Goal: Check status: Check status

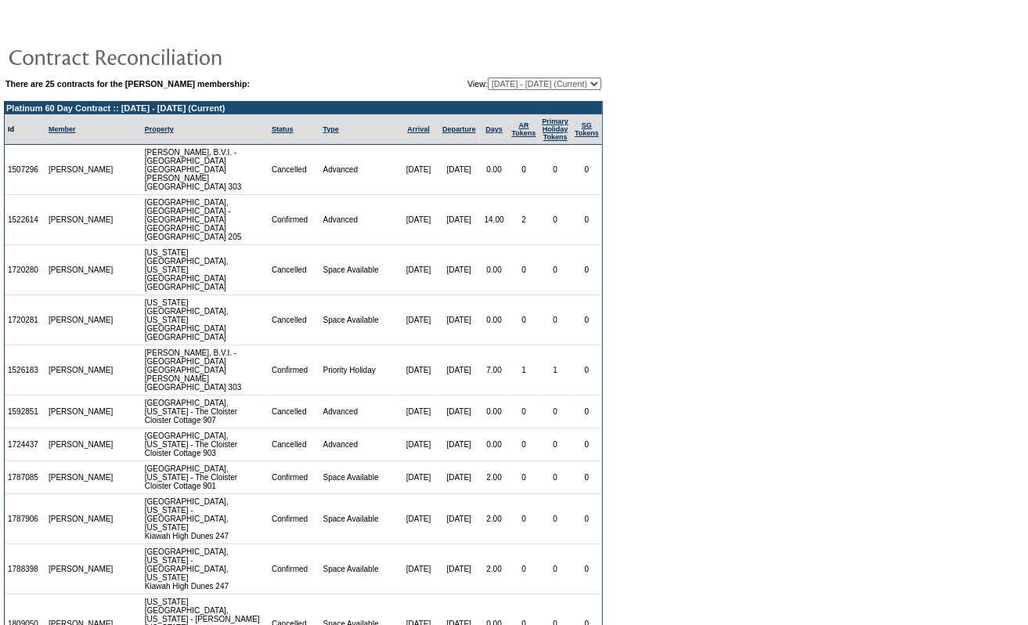
scroll to position [128, 0]
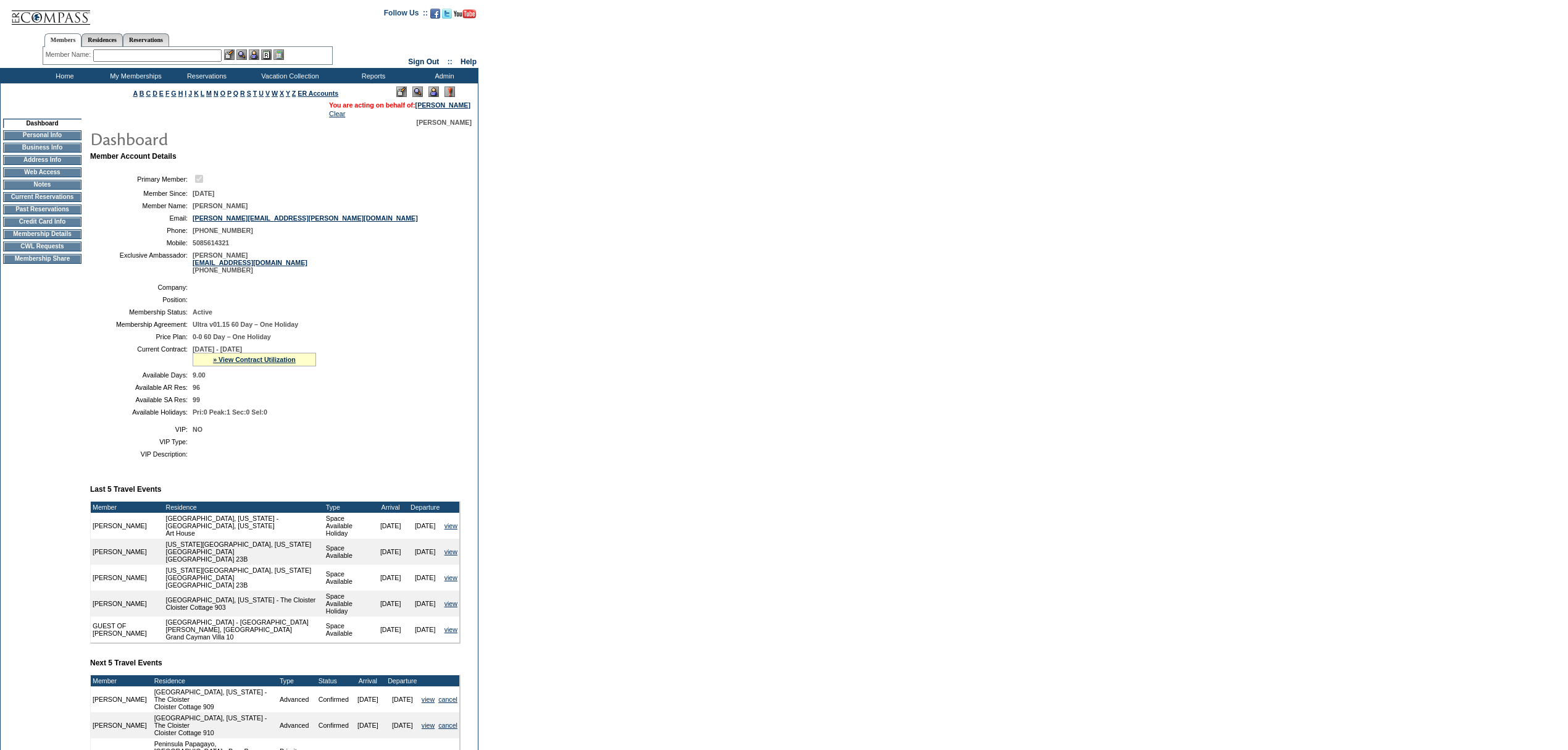
click at [247, 366] on div "» View Contract Utilization" at bounding box center [254, 359] width 124 height 13
click at [247, 364] on link "» View Contract Utilization" at bounding box center [254, 359] width 83 height 7
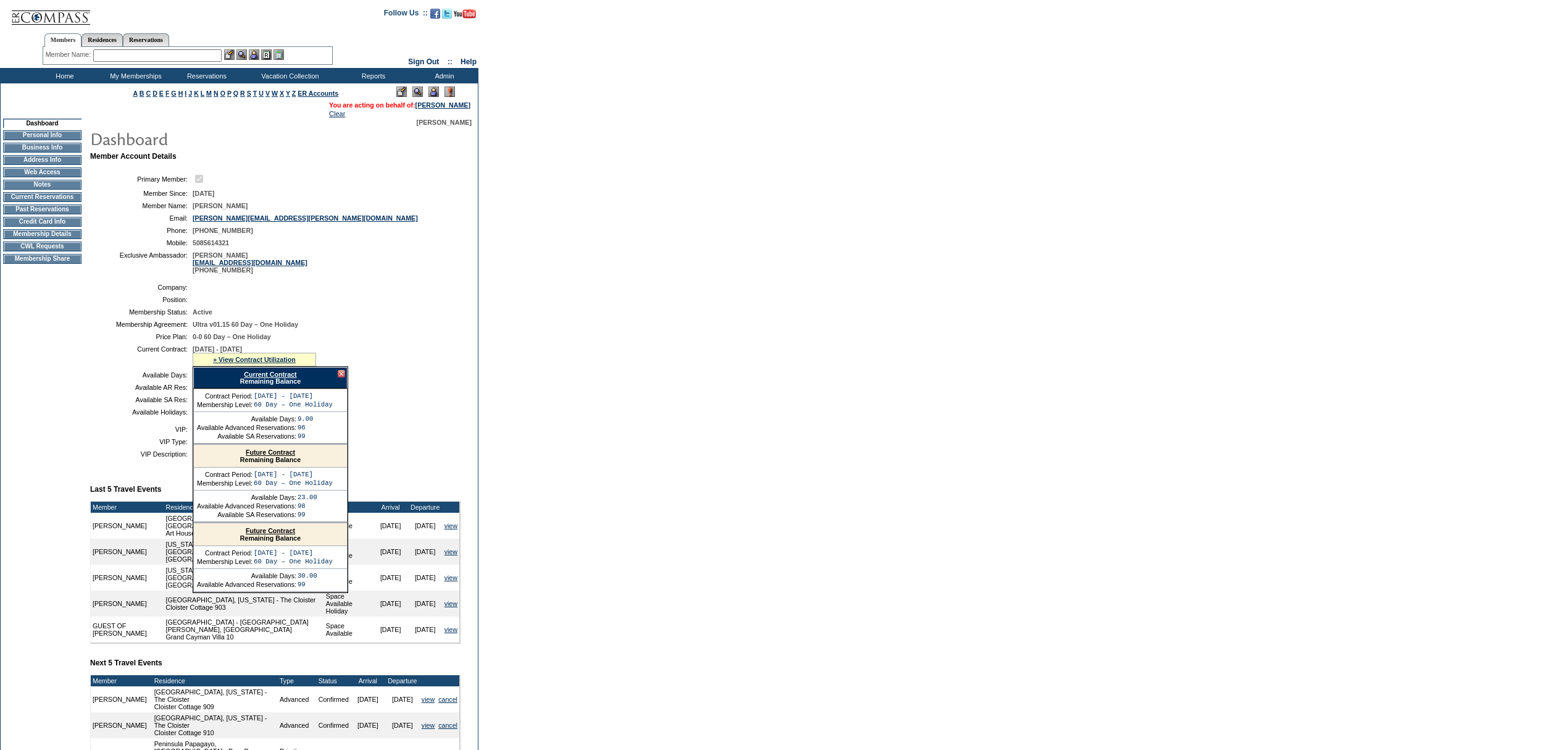
click at [253, 378] on link "Current Contract" at bounding box center [270, 374] width 53 height 7
click at [159, 58] on input "text" at bounding box center [157, 56] width 128 height 13
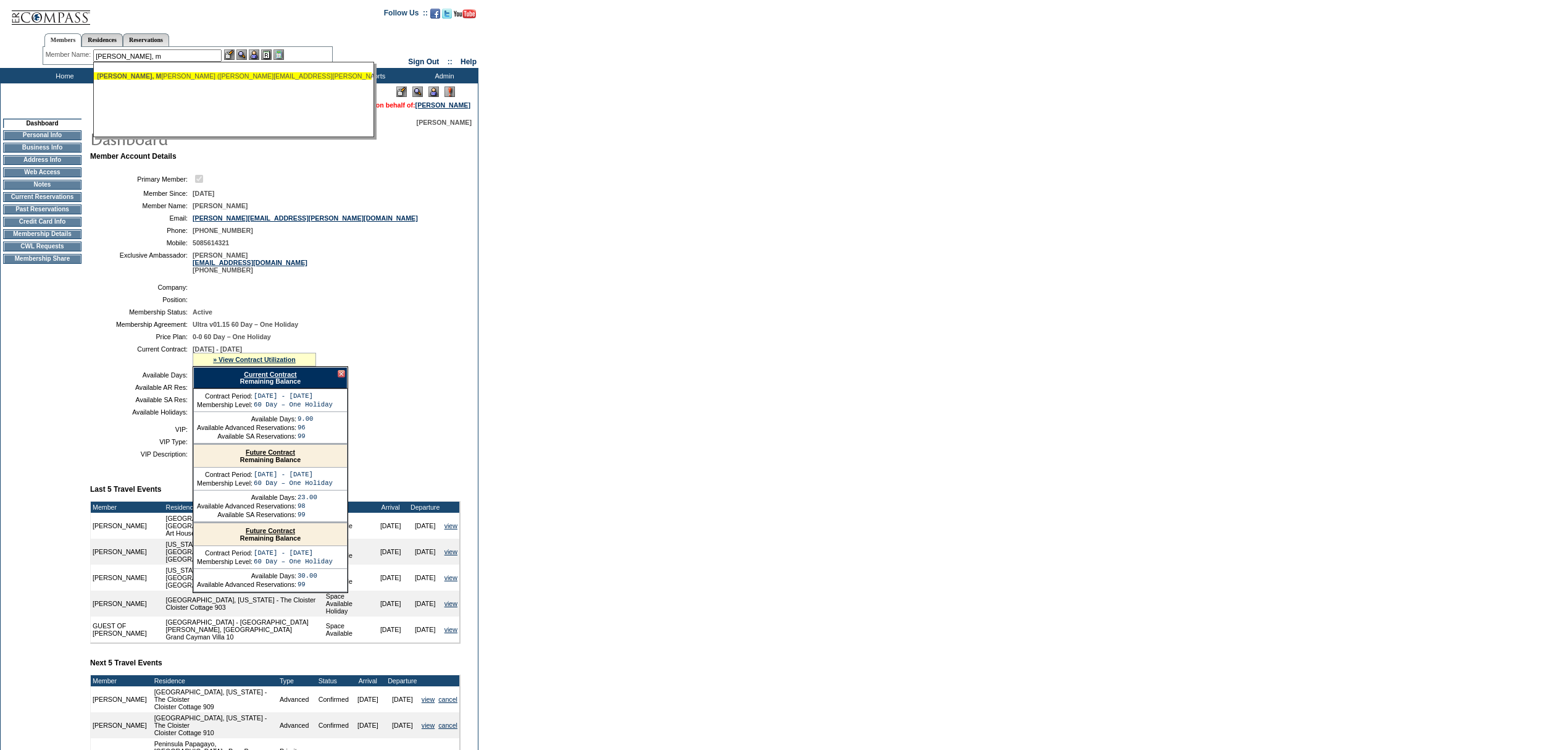
click at [203, 69] on ul "Heric, M ichael (michael.heric@bain.com)" at bounding box center [233, 76] width 277 height 13
click at [203, 78] on div "Heric, M ichael (michael.heric@bain.com)" at bounding box center [233, 76] width 272 height 7
type input "Heric, Michael (michael.heric@bain.com)"
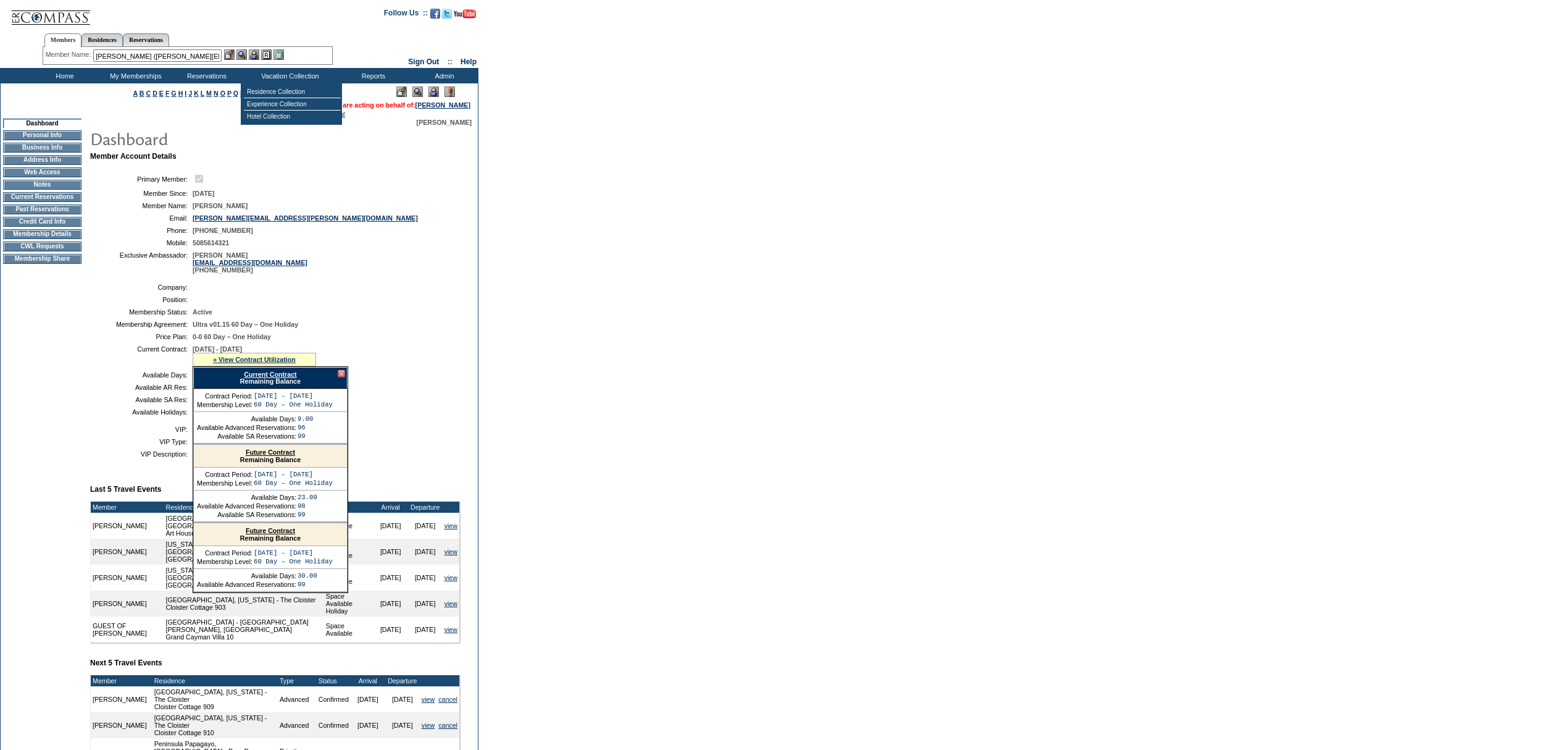
click at [257, 55] on img at bounding box center [254, 54] width 10 height 10
click at [245, 50] on img at bounding box center [241, 54] width 10 height 10
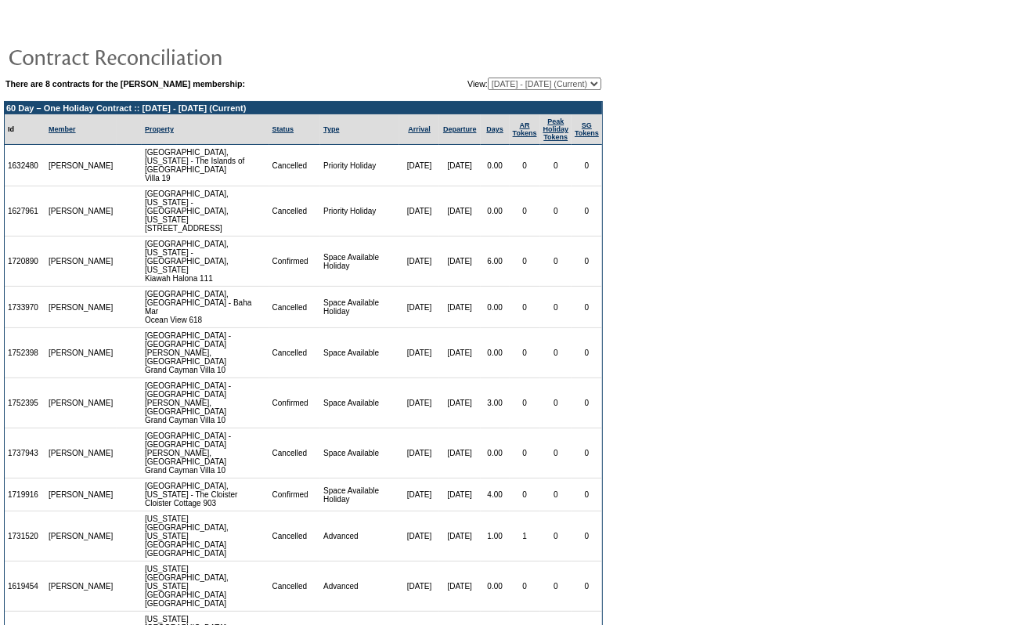
click at [523, 78] on select "11/03/21 - 11/30/22 12/01/22 - 11/30/23 12/01/23 - 11/30/24 12/01/24 - 11/30/25…" at bounding box center [545, 84] width 114 height 13
select select "137530"
click at [488, 78] on select "11/03/21 - 11/30/22 12/01/22 - 11/30/23 12/01/23 - 11/30/24 12/01/24 - 11/30/25…" at bounding box center [545, 84] width 114 height 13
